Goal: Communication & Community: Ask a question

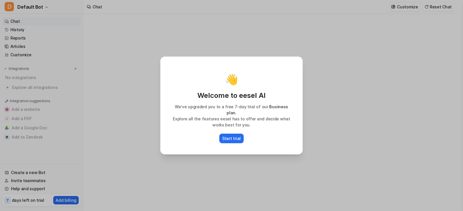
type textarea "**********"
click at [372, 101] on div "👋 Welcome to eesel AI We’ve upgraded you to a free 7-day trial of our Business …" at bounding box center [231, 105] width 463 height 211
click at [229, 137] on p "Start trial" at bounding box center [231, 139] width 19 height 6
